Goal: Task Accomplishment & Management: Use online tool/utility

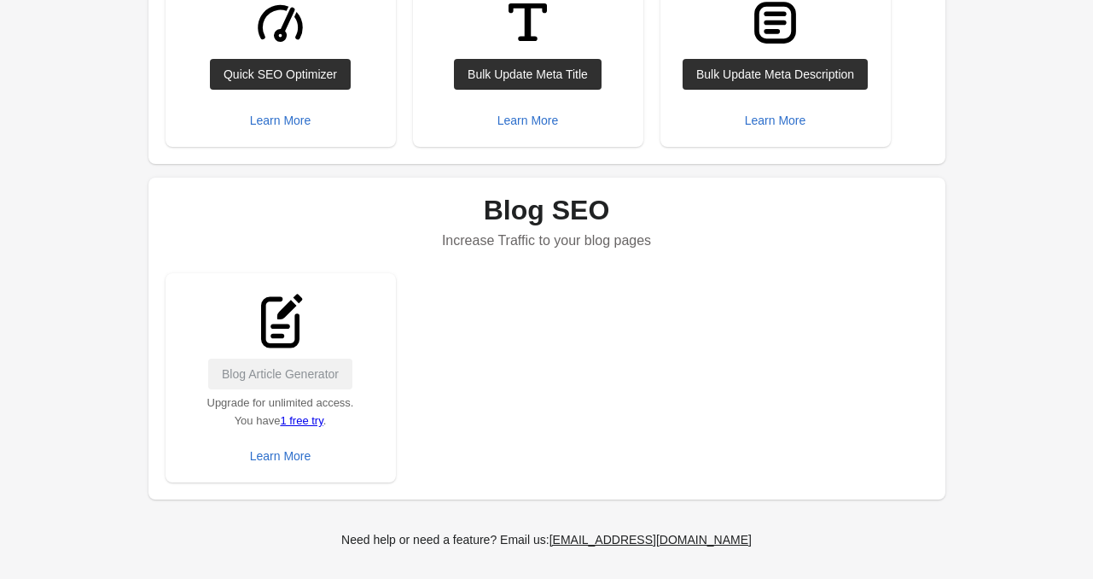
scroll to position [478, 0]
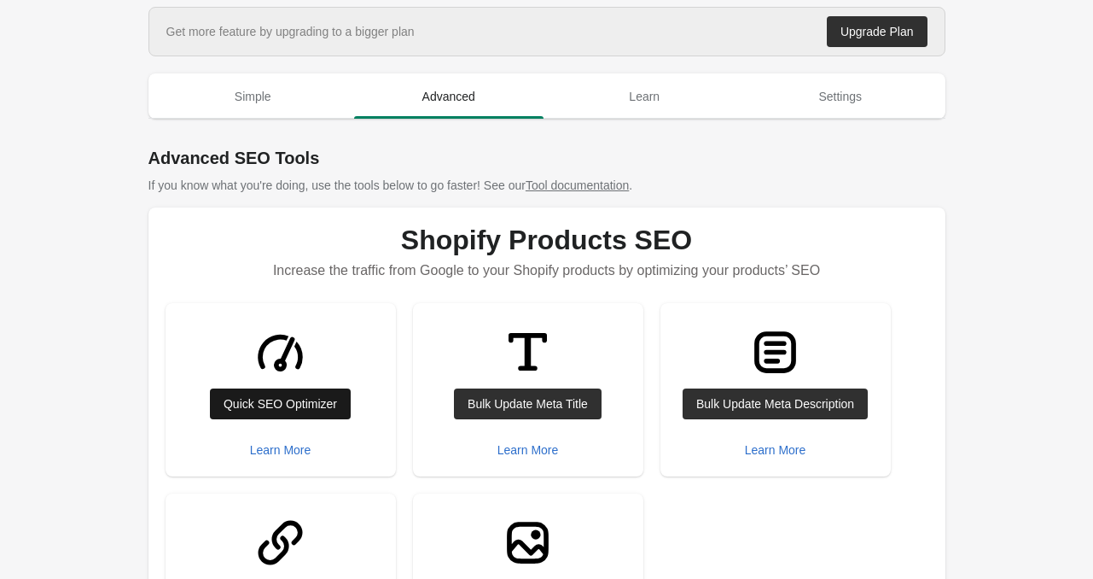
click at [247, 400] on div "Quick SEO Optimizer" at bounding box center [280, 404] width 113 height 14
